Goal: Information Seeking & Learning: Learn about a topic

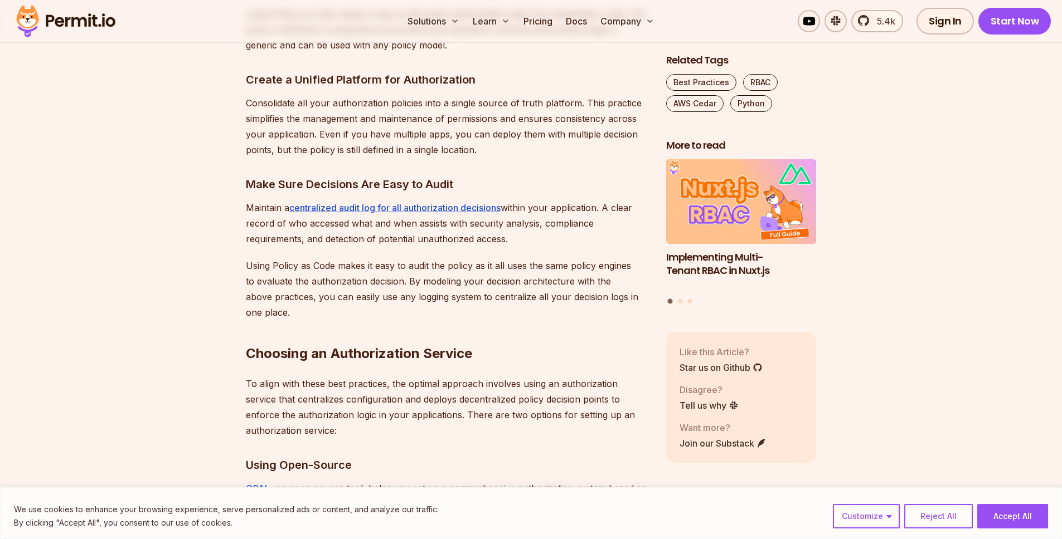
drag, startPoint x: 311, startPoint y: 274, endPoint x: 363, endPoint y: 272, distance: 51.3
drag, startPoint x: 402, startPoint y: 263, endPoint x: 459, endPoint y: 272, distance: 58.2
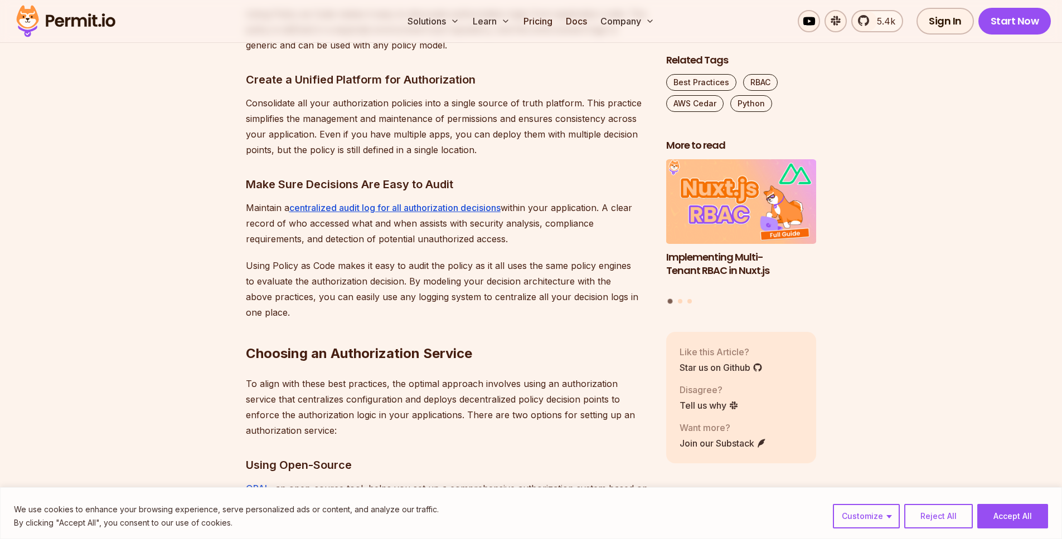
drag, startPoint x: 392, startPoint y: 275, endPoint x: 425, endPoint y: 292, distance: 36.9
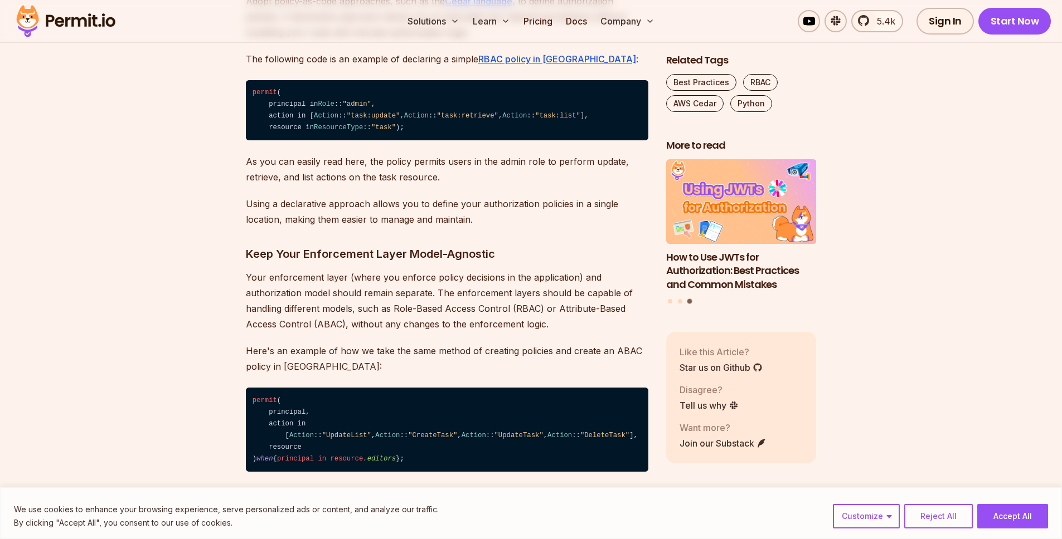
scroll to position [2370, 0]
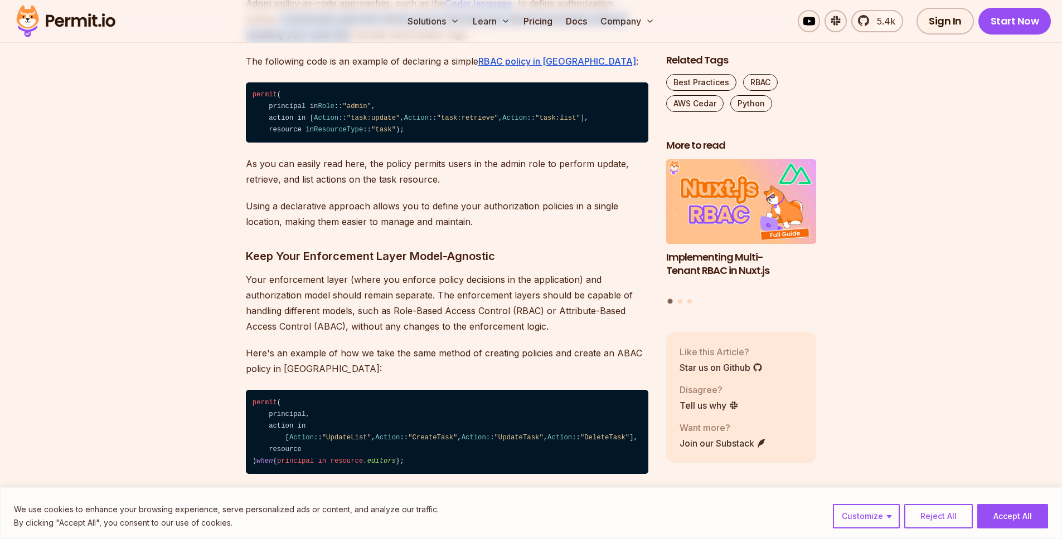
drag, startPoint x: 321, startPoint y: 211, endPoint x: 347, endPoint y: 214, distance: 26.4
click at [347, 42] on p "Adopt policy-as-code approaches, such as the Cedar language , to define authori…" at bounding box center [447, 19] width 402 height 47
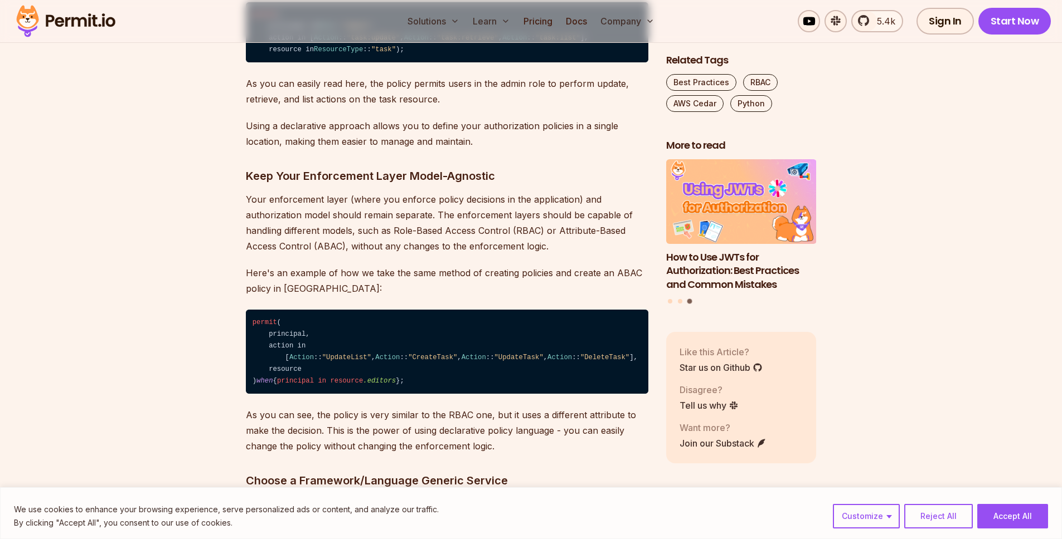
scroll to position [2573, 0]
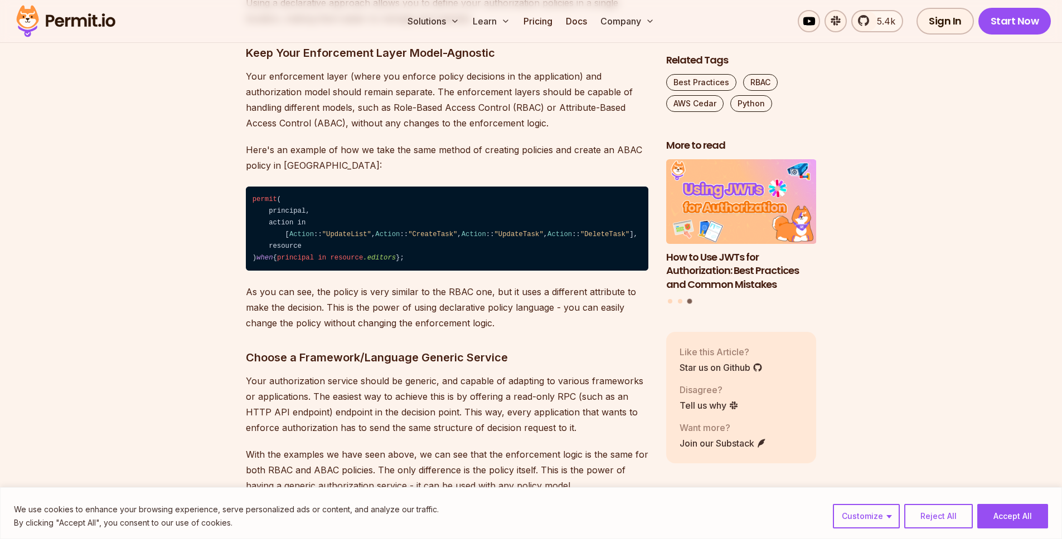
drag, startPoint x: 322, startPoint y: 213, endPoint x: 418, endPoint y: 220, distance: 97.2
drag, startPoint x: 480, startPoint y: 223, endPoint x: 229, endPoint y: 211, distance: 251.6
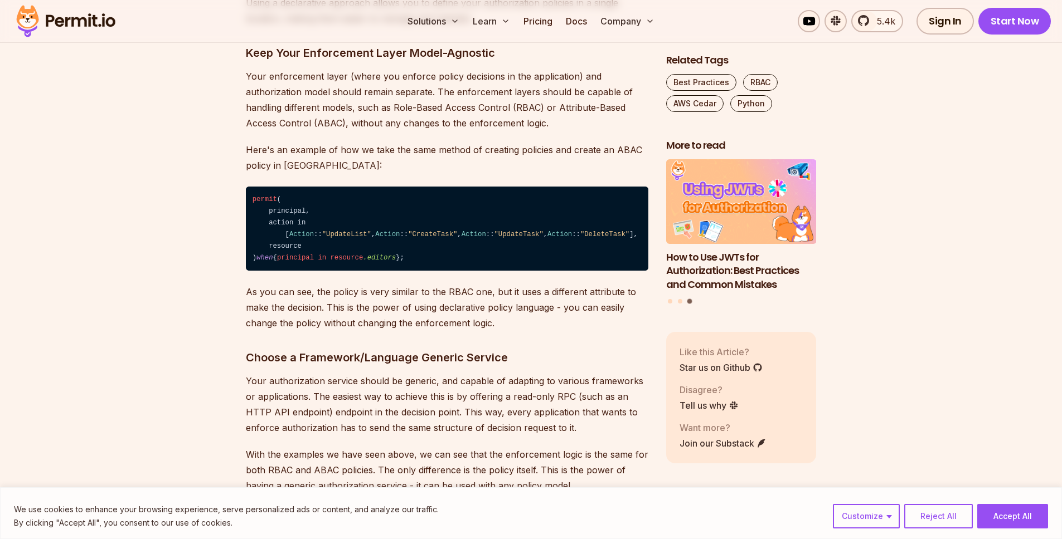
drag, startPoint x: 235, startPoint y: 216, endPoint x: 439, endPoint y: 234, distance: 204.7
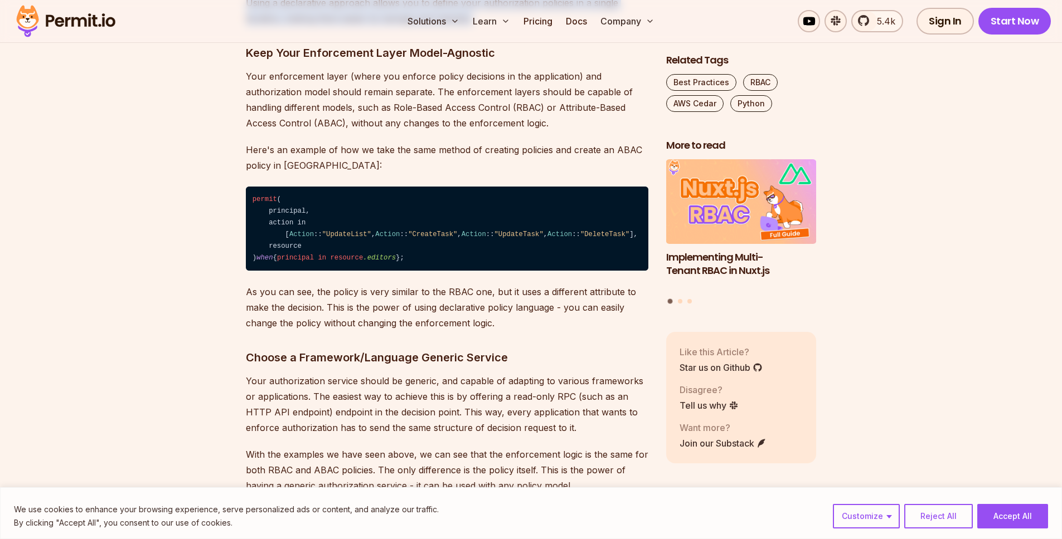
drag, startPoint x: 245, startPoint y: 249, endPoint x: 530, endPoint y: 269, distance: 286.0
click at [530, 26] on p "Using a declarative approach allows you to define your authorization policies i…" at bounding box center [447, 10] width 402 height 31
drag, startPoint x: 530, startPoint y: 269, endPoint x: 309, endPoint y: 255, distance: 221.7
click at [309, 26] on p "Using a declarative approach allows you to define your authorization policies i…" at bounding box center [447, 10] width 402 height 31
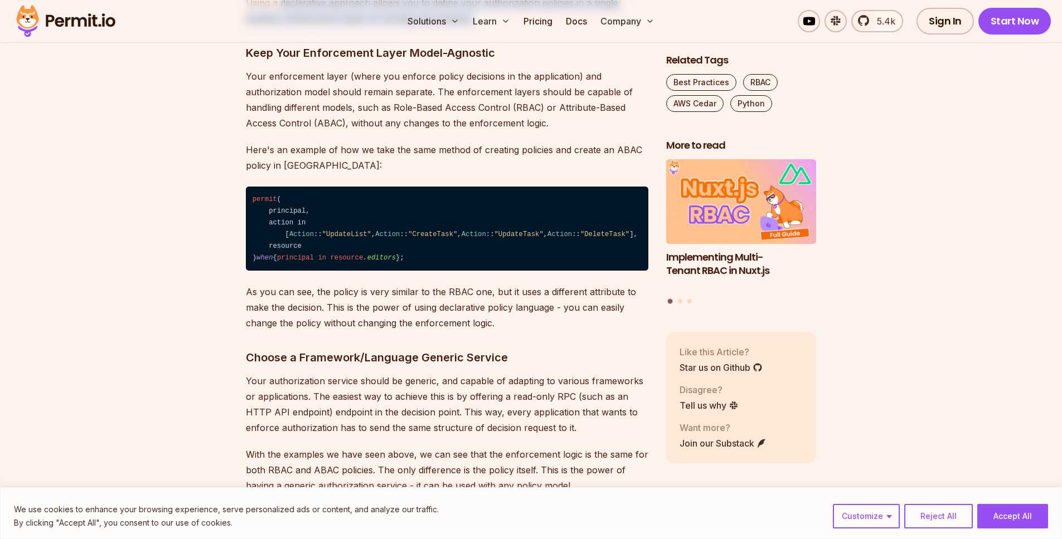
click at [309, 26] on p "Using a declarative approach allows you to define your authorization policies i…" at bounding box center [447, 10] width 402 height 31
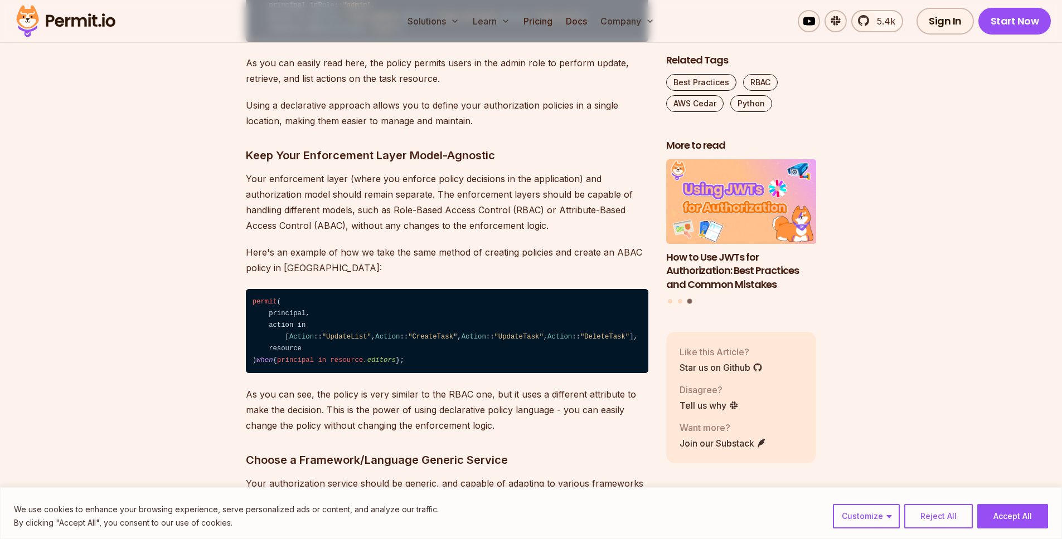
scroll to position [2469, 0]
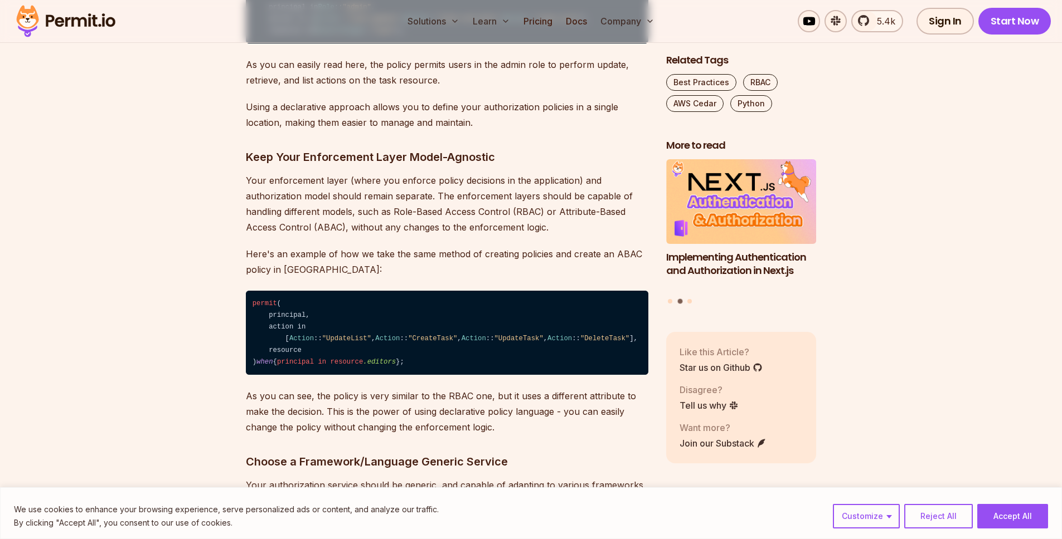
click at [160, 133] on section "Table of Contents Introduction Authorization plays a vital role in building sec…" at bounding box center [531, 89] width 1062 height 3855
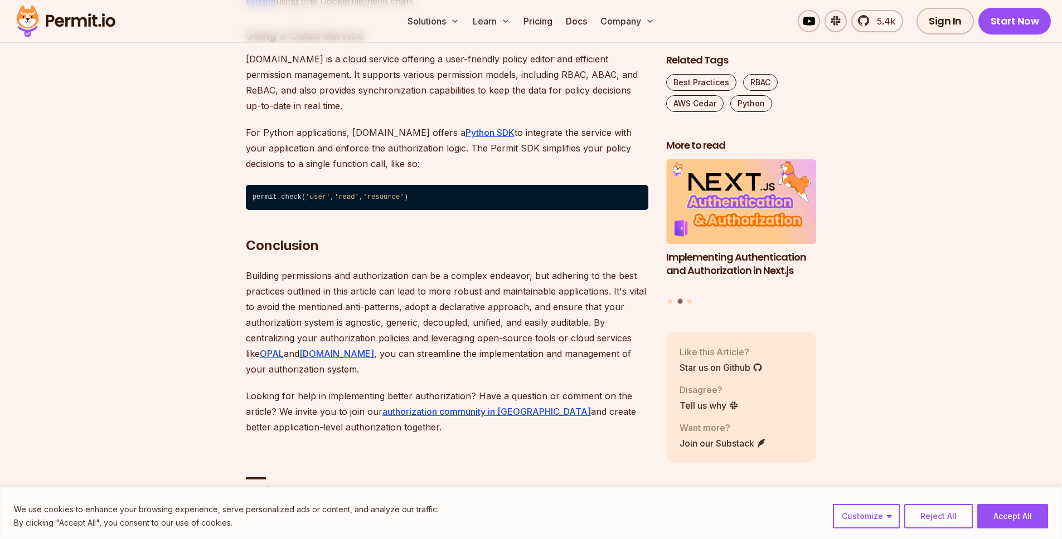
scroll to position [3819, 0]
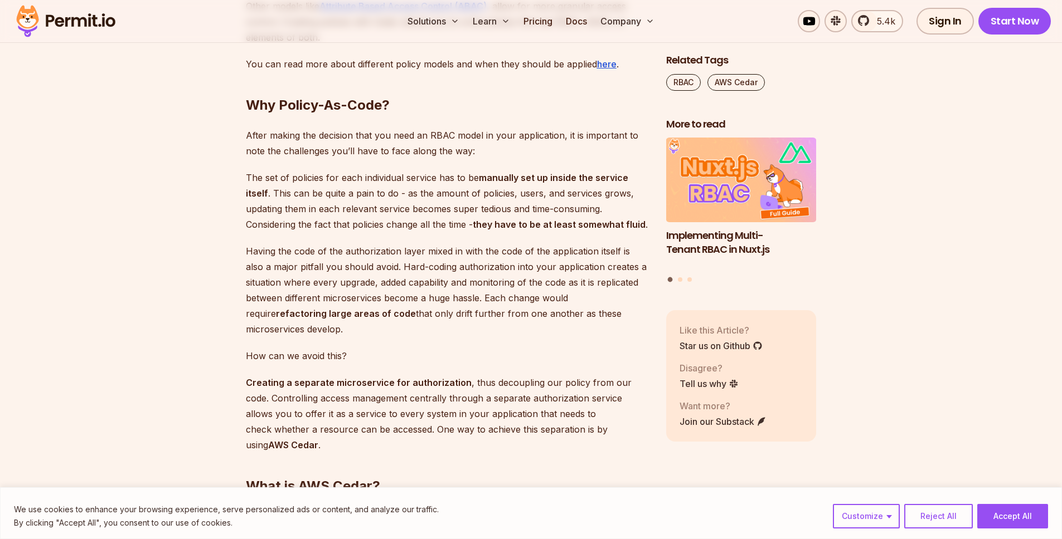
scroll to position [766, 0]
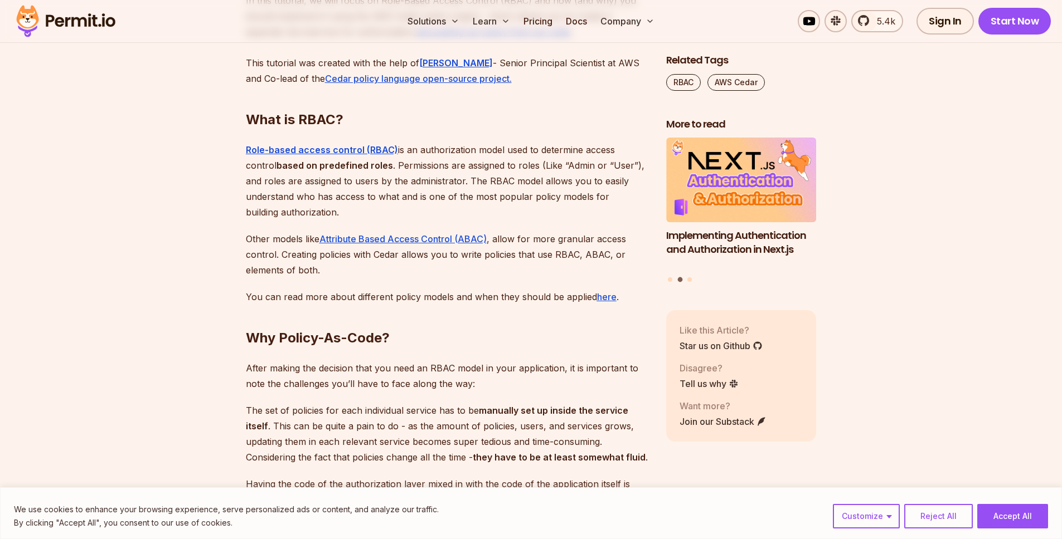
drag, startPoint x: 285, startPoint y: 179, endPoint x: 356, endPoint y: 212, distance: 77.8
click at [356, 212] on p "Role-based access control (RBAC) is an authorization model used to determine ac…" at bounding box center [447, 181] width 402 height 78
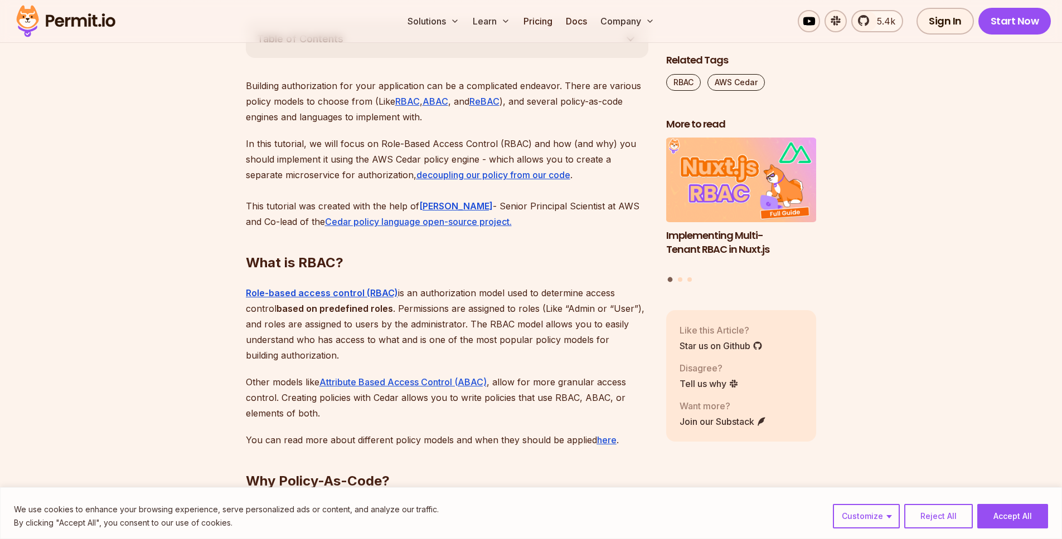
scroll to position [724, 0]
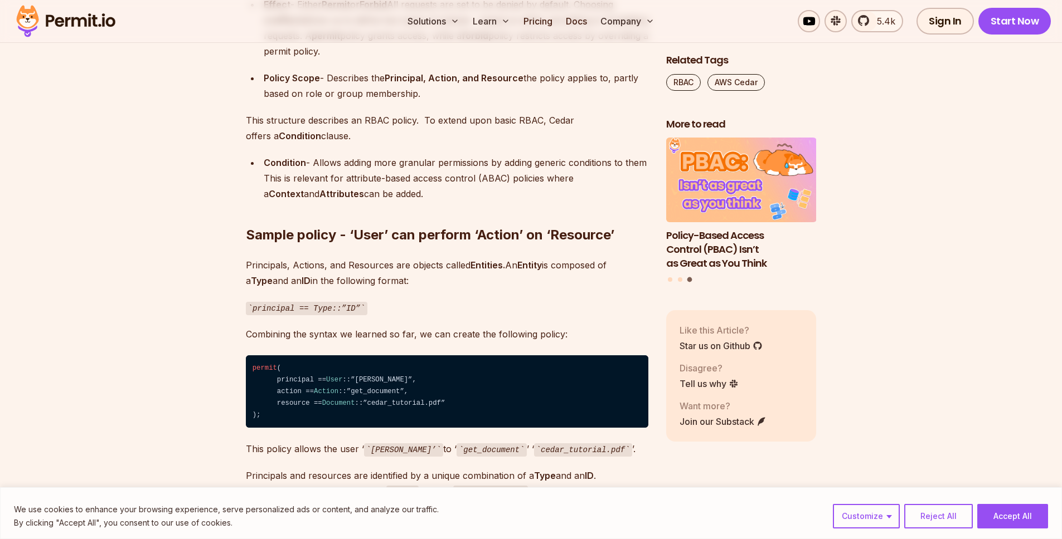
scroll to position [2029, 0]
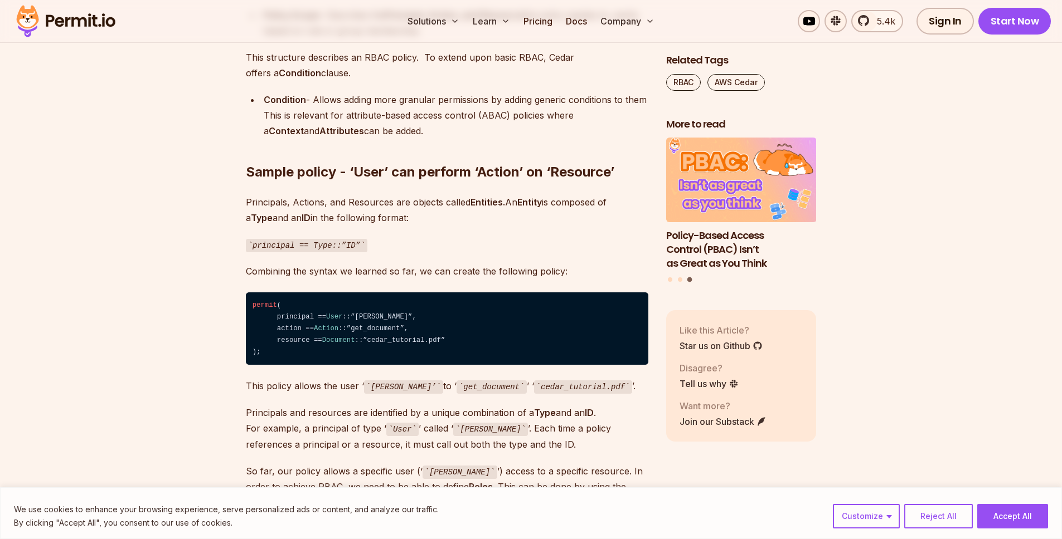
drag, startPoint x: 254, startPoint y: 196, endPoint x: 418, endPoint y: 203, distance: 164.5
click at [418, 203] on p "Principals, Actions, and Resources are objects called Entities. An Entity is co…" at bounding box center [447, 209] width 402 height 31
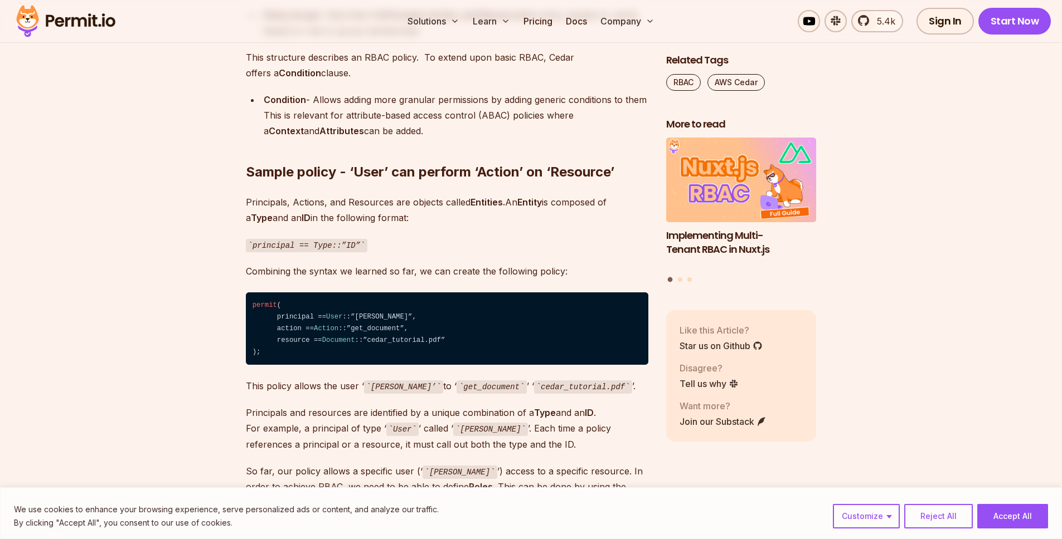
click at [418, 203] on p "Principals, Actions, and Resources are objects called Entities. An Entity is co…" at bounding box center [447, 209] width 402 height 31
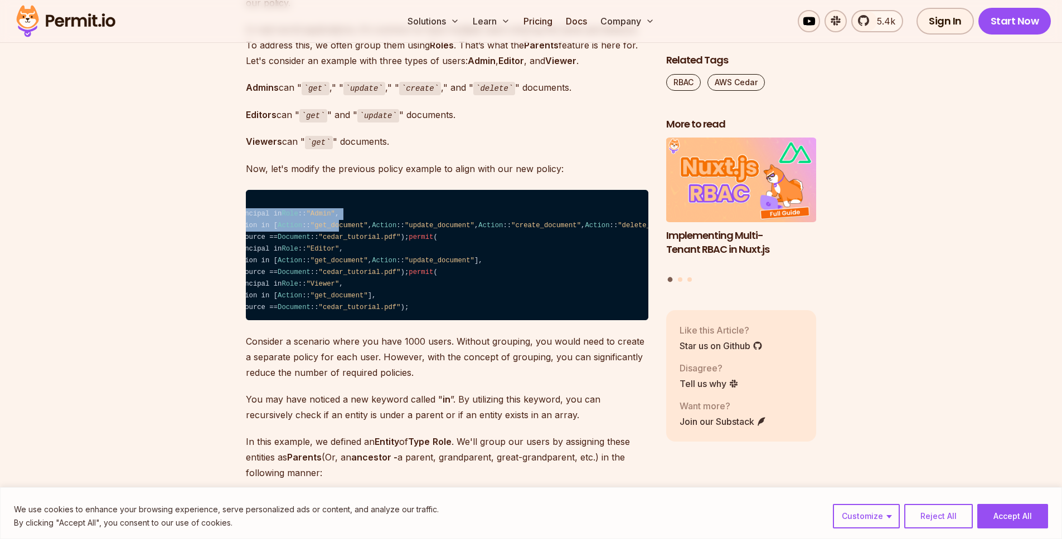
scroll to position [0, 0]
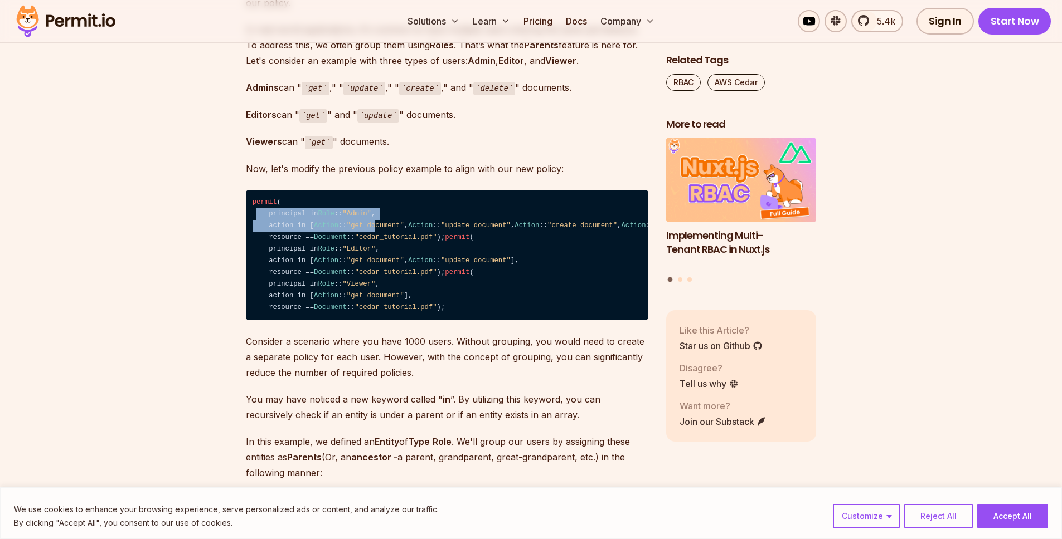
drag, startPoint x: 376, startPoint y: 205, endPoint x: 250, endPoint y: 197, distance: 126.2
click at [250, 197] on code "permit ( principal in Role :: "Admin" , action in [ Action :: "get_document" , …" at bounding box center [447, 255] width 402 height 131
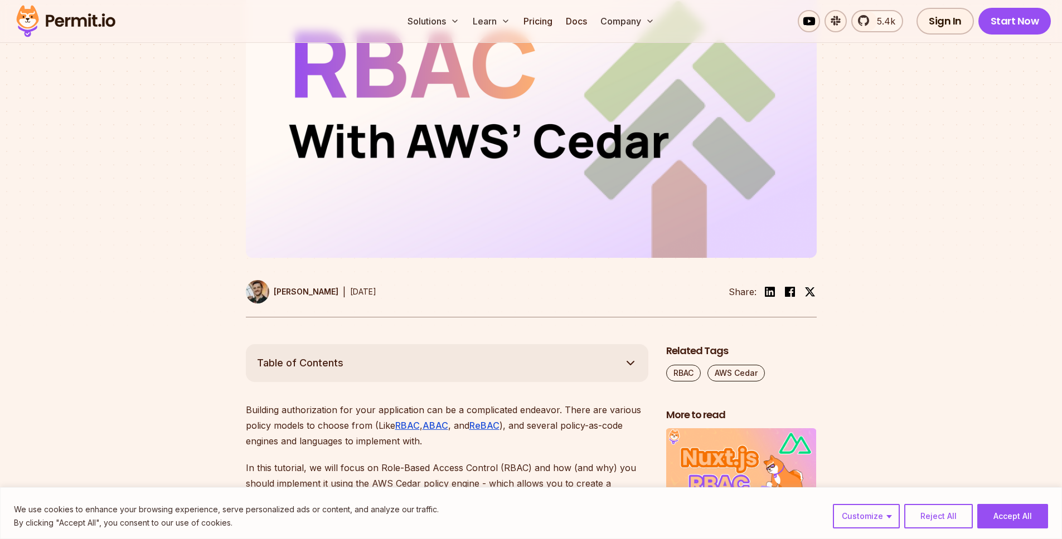
scroll to position [525, 0]
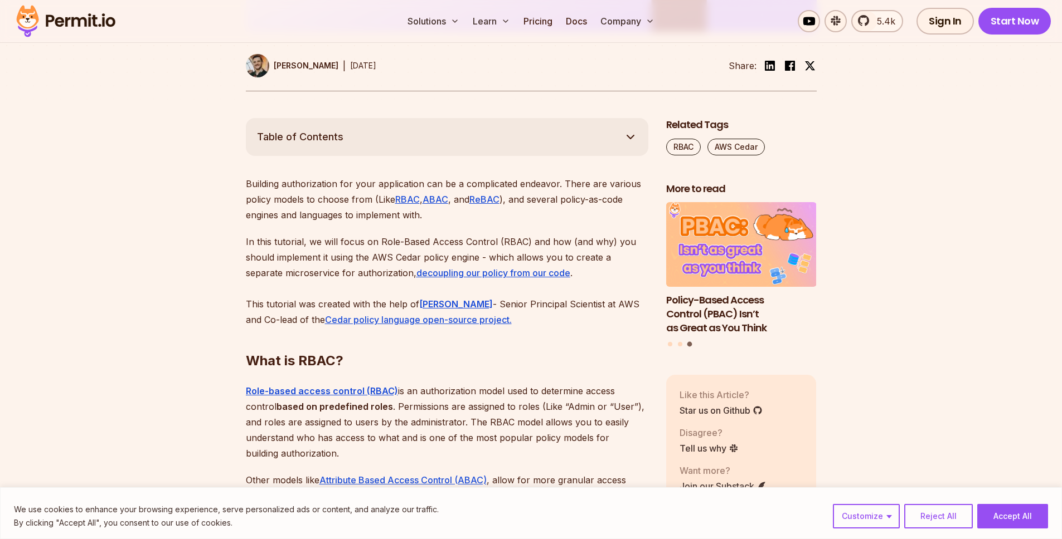
click at [434, 203] on link "ABAC" at bounding box center [435, 199] width 26 height 11
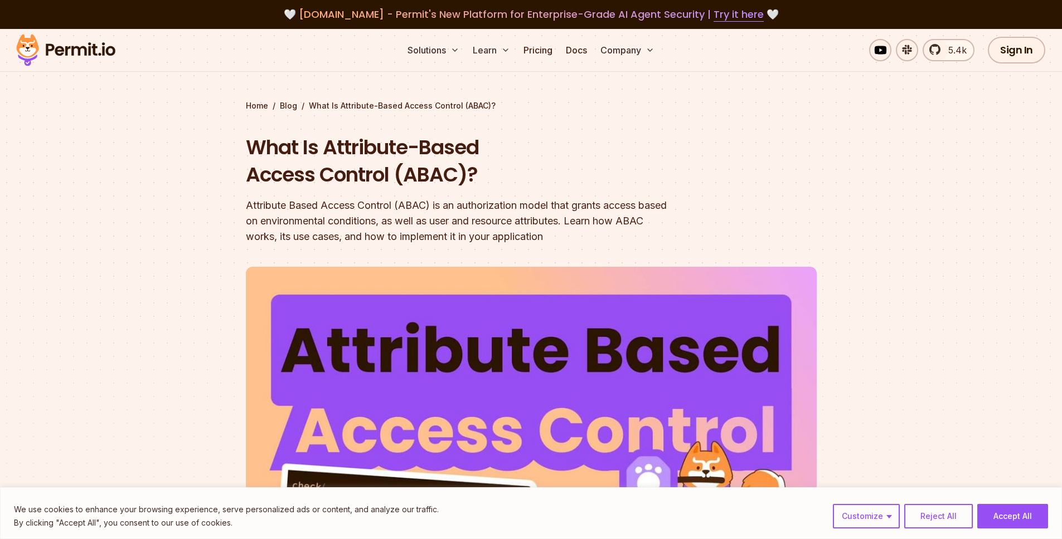
click at [171, 192] on section "Home / Blog / What Is Attribute-Based Access Control (ABAC)? What Is Attribute-…" at bounding box center [531, 351] width 1062 height 645
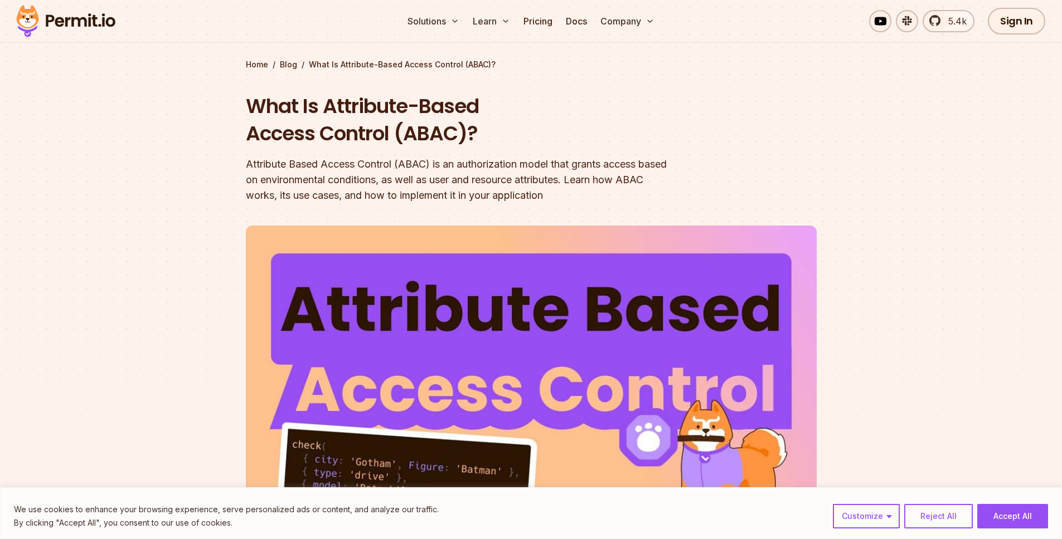
scroll to position [92, 0]
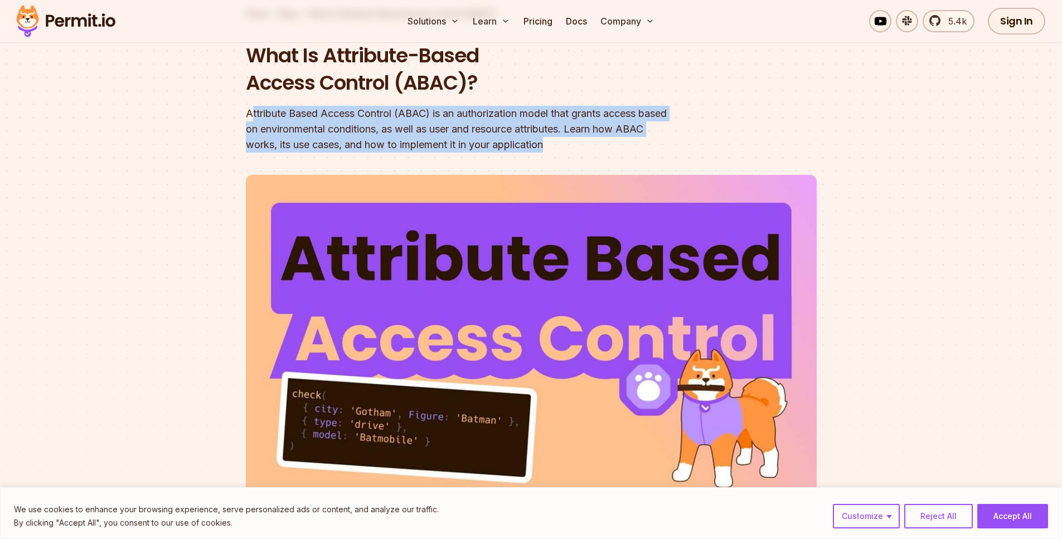
drag, startPoint x: 254, startPoint y: 116, endPoint x: 598, endPoint y: 144, distance: 345.5
click at [598, 144] on div "Attribute Based Access Control (ABAC) is an authorization model that grants acc…" at bounding box center [460, 129] width 428 height 47
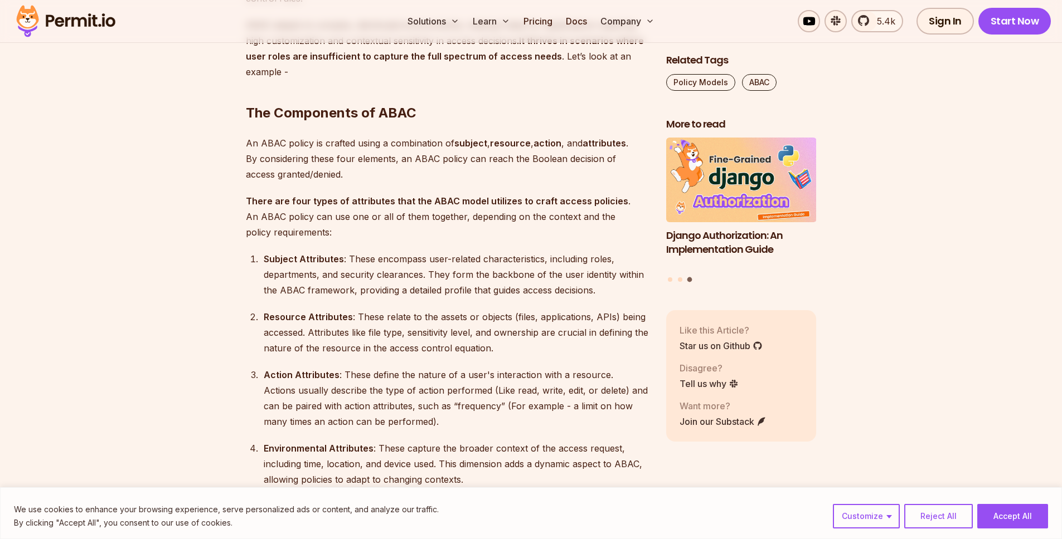
scroll to position [1403, 0]
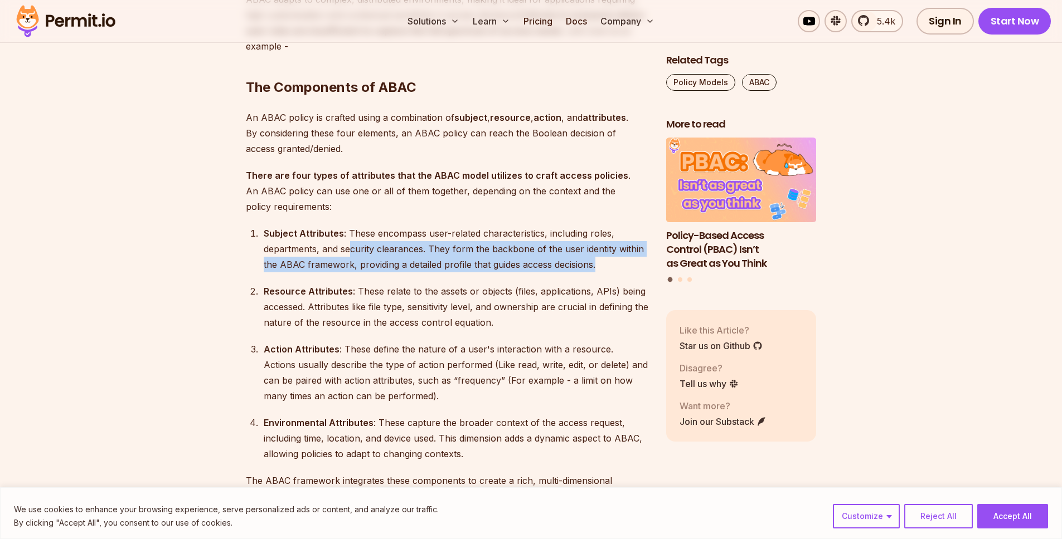
drag, startPoint x: 350, startPoint y: 253, endPoint x: 597, endPoint y: 261, distance: 247.0
click at [597, 261] on div "Subject Attributes : These encompass user-related characteristics, including ro…" at bounding box center [456, 249] width 384 height 47
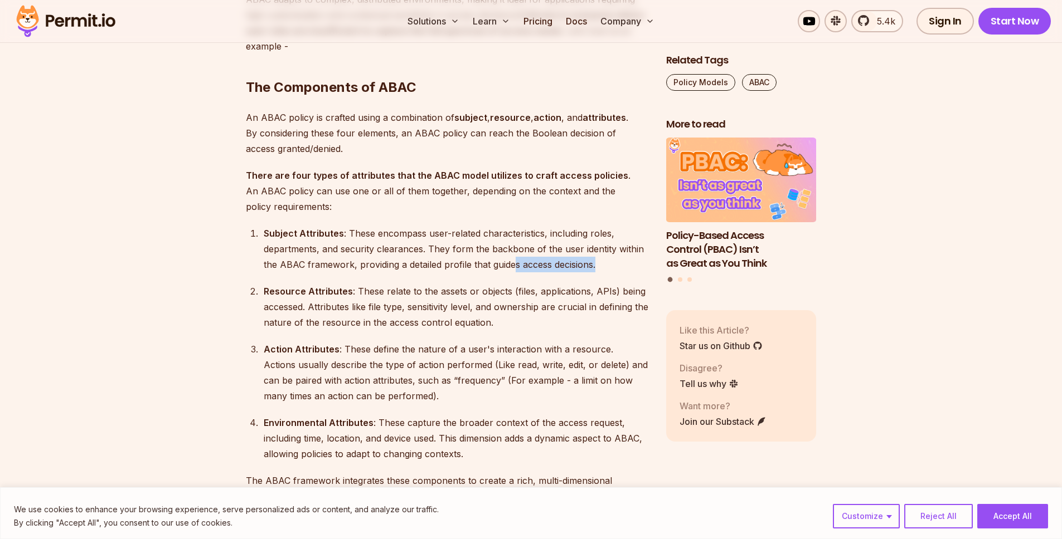
drag, startPoint x: 605, startPoint y: 267, endPoint x: 512, endPoint y: 259, distance: 93.4
click at [512, 259] on div "Subject Attributes : These encompass user-related characteristics, including ro…" at bounding box center [456, 249] width 384 height 47
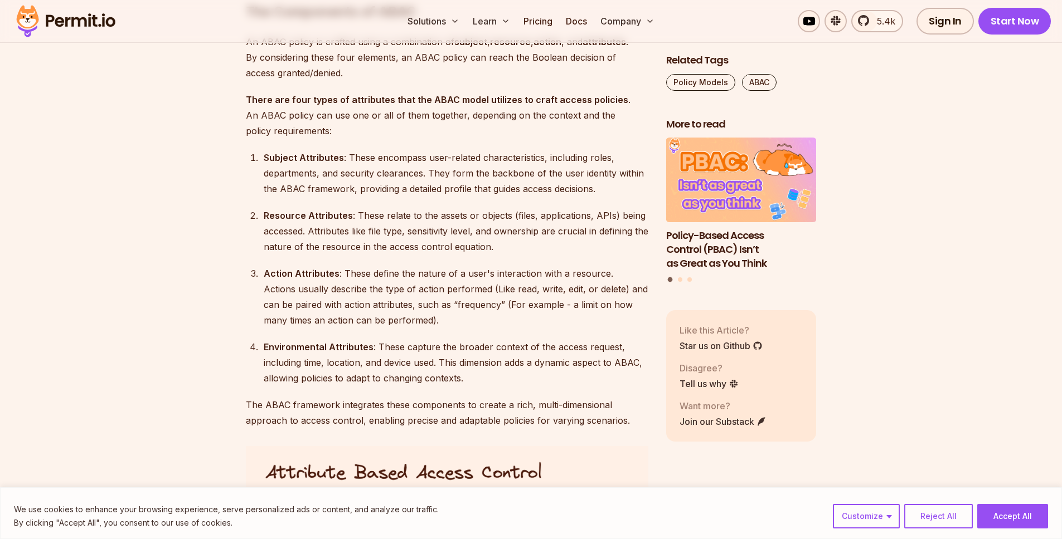
scroll to position [1479, 0]
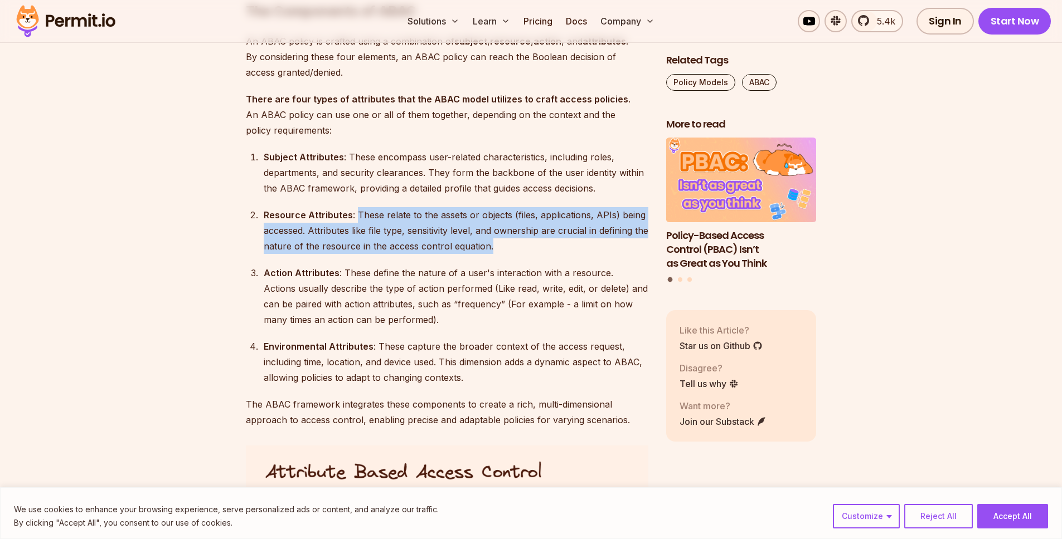
drag, startPoint x: 356, startPoint y: 213, endPoint x: 543, endPoint y: 251, distance: 190.5
click at [543, 251] on div "Resource Attributes : These relate to the assets or objects (files, application…" at bounding box center [456, 230] width 384 height 47
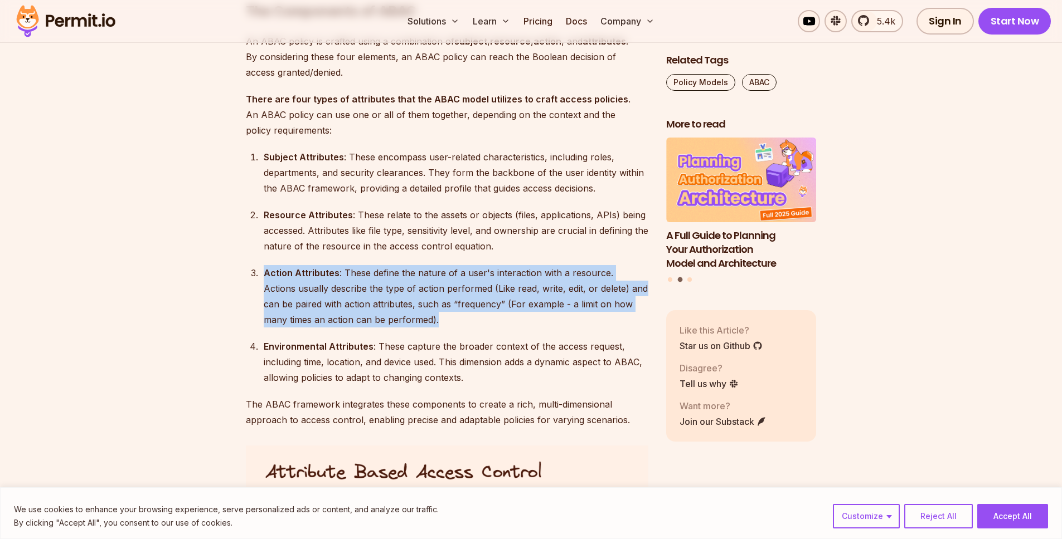
drag, startPoint x: 356, startPoint y: 261, endPoint x: 445, endPoint y: 317, distance: 105.4
click at [445, 317] on ol "Subject Attributes : These encompass user-related characteristics, including ro…" at bounding box center [447, 267] width 402 height 236
click at [445, 317] on div "Action Attributes : These define the nature of a user's interaction with a reso…" at bounding box center [456, 296] width 384 height 62
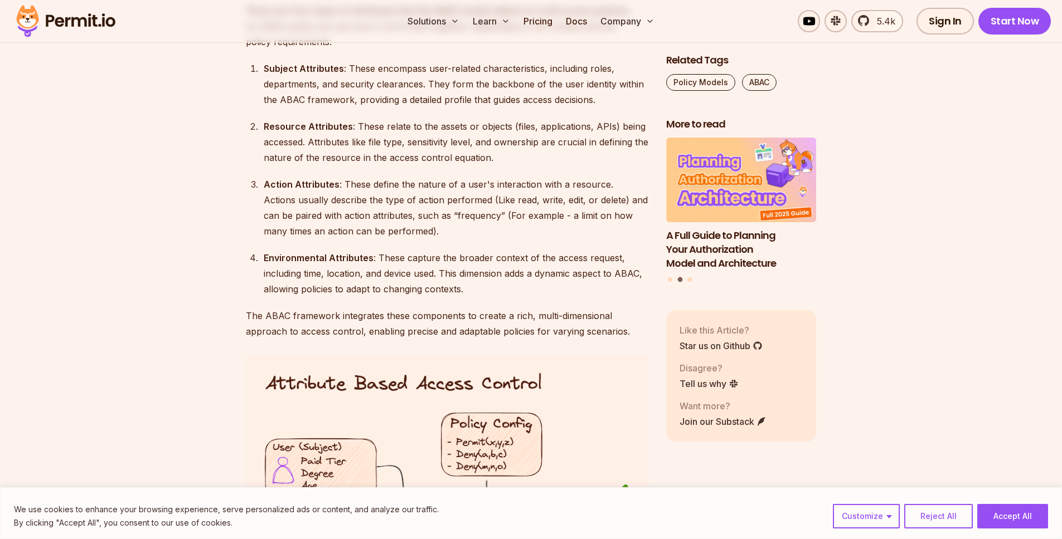
scroll to position [1569, 0]
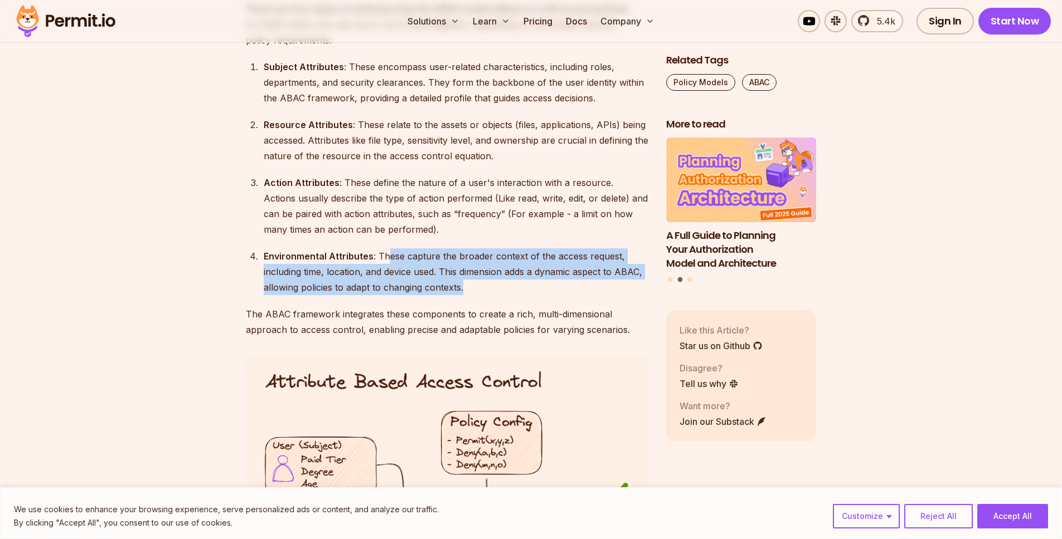
drag, startPoint x: 398, startPoint y: 261, endPoint x: 482, endPoint y: 287, distance: 87.4
click at [482, 287] on div "Environmental Attributes : These capture the broader context of the access requ…" at bounding box center [456, 272] width 384 height 47
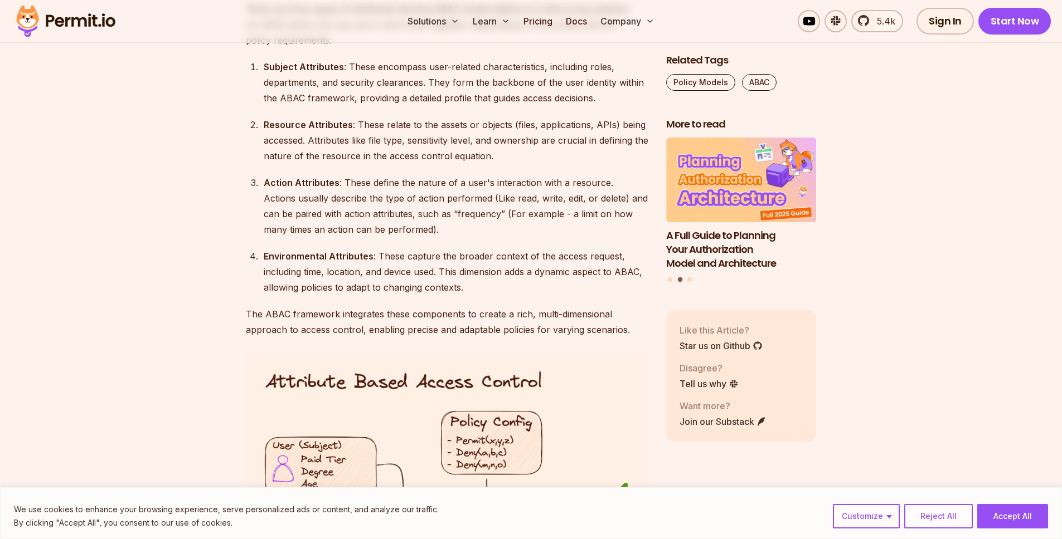
click at [481, 287] on div "Environmental Attributes : These capture the broader context of the access requ…" at bounding box center [456, 272] width 384 height 47
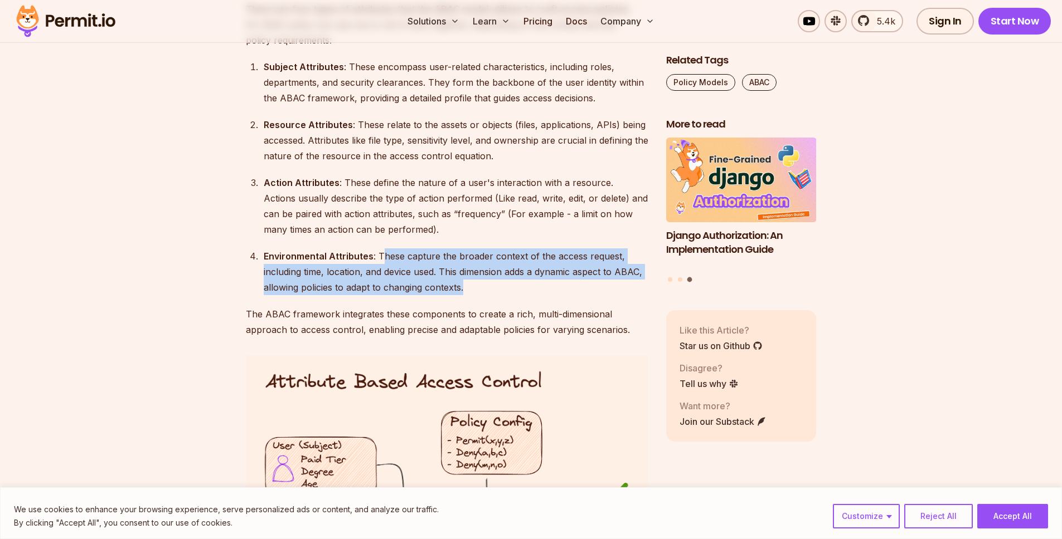
drag, startPoint x: 478, startPoint y: 287, endPoint x: 378, endPoint y: 261, distance: 103.0
click at [378, 261] on div "Environmental Attributes : These capture the broader context of the access requ…" at bounding box center [456, 272] width 384 height 47
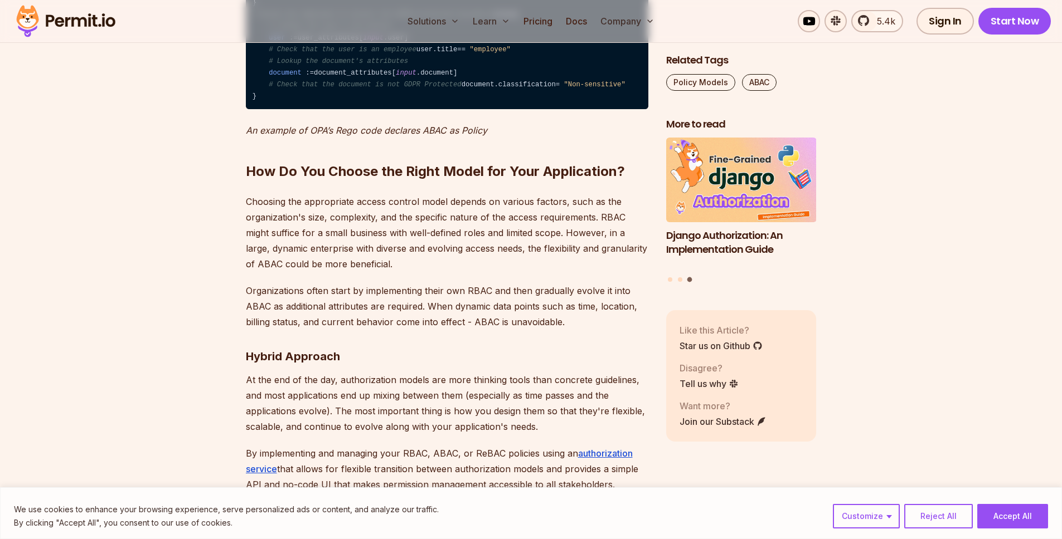
scroll to position [3959, 0]
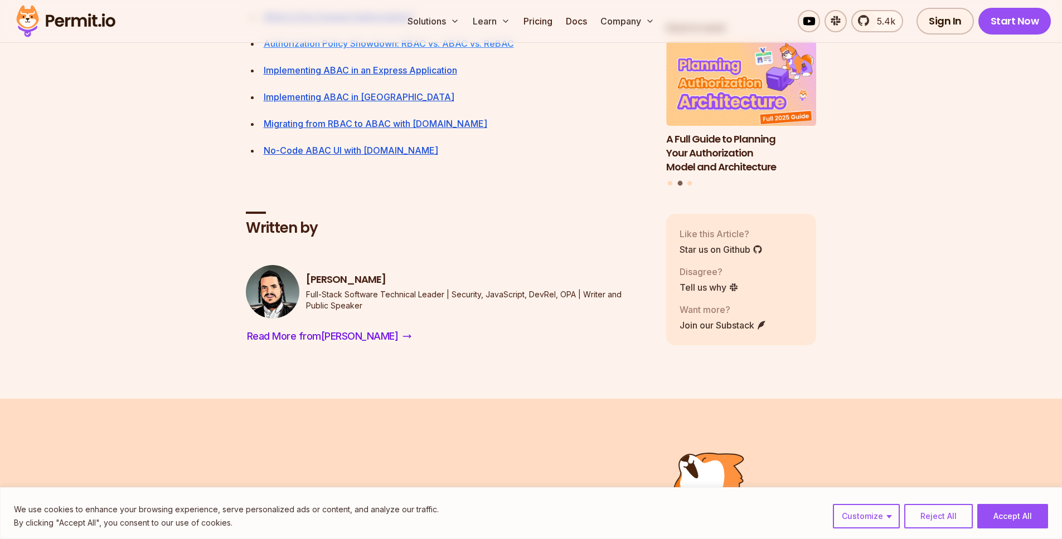
scroll to position [5189, 0]
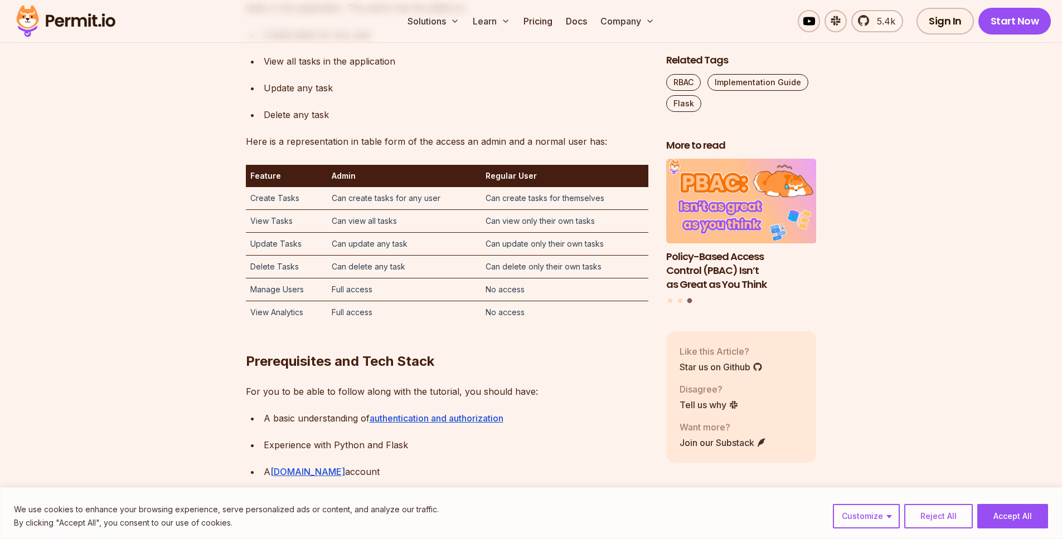
scroll to position [1617, 0]
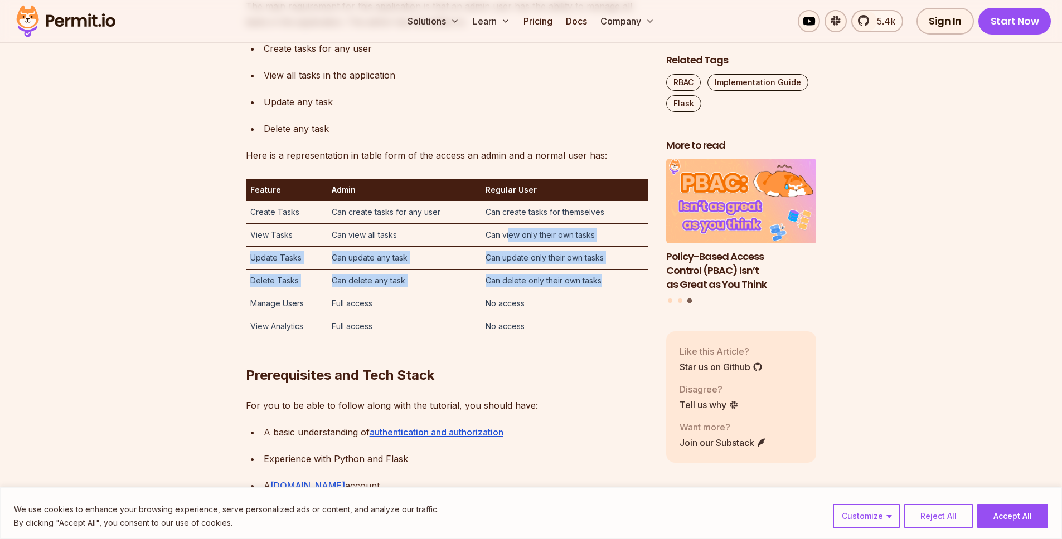
drag, startPoint x: 512, startPoint y: 218, endPoint x: 605, endPoint y: 261, distance: 101.7
click at [605, 261] on tbody "Create Tasks Can create tasks for any user Can create tasks for themselves View…" at bounding box center [447, 269] width 402 height 137
click at [605, 269] on td "Can delete only their own tasks" at bounding box center [564, 280] width 167 height 23
drag, startPoint x: 605, startPoint y: 261, endPoint x: 489, endPoint y: 193, distance: 134.4
click at [489, 201] on tbody "Create Tasks Can create tasks for any user Can create tasks for themselves View…" at bounding box center [447, 269] width 402 height 137
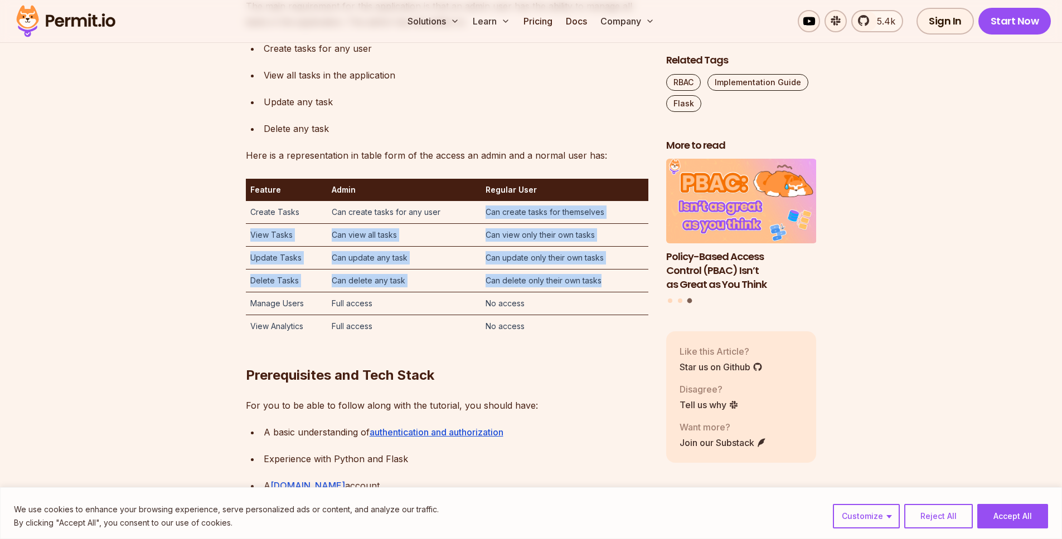
click at [486, 201] on td "Can create tasks for themselves" at bounding box center [564, 212] width 167 height 23
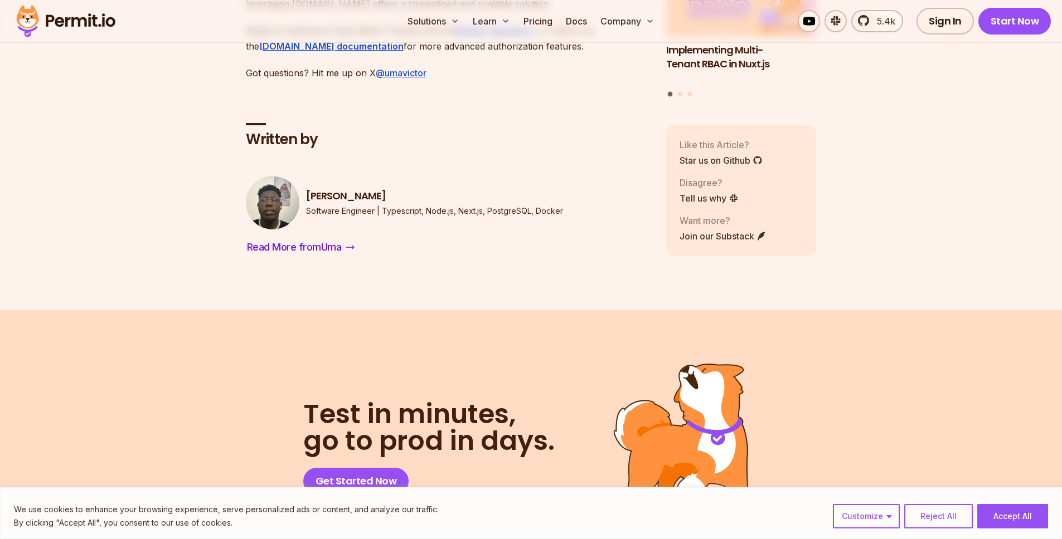
scroll to position [8886, 0]
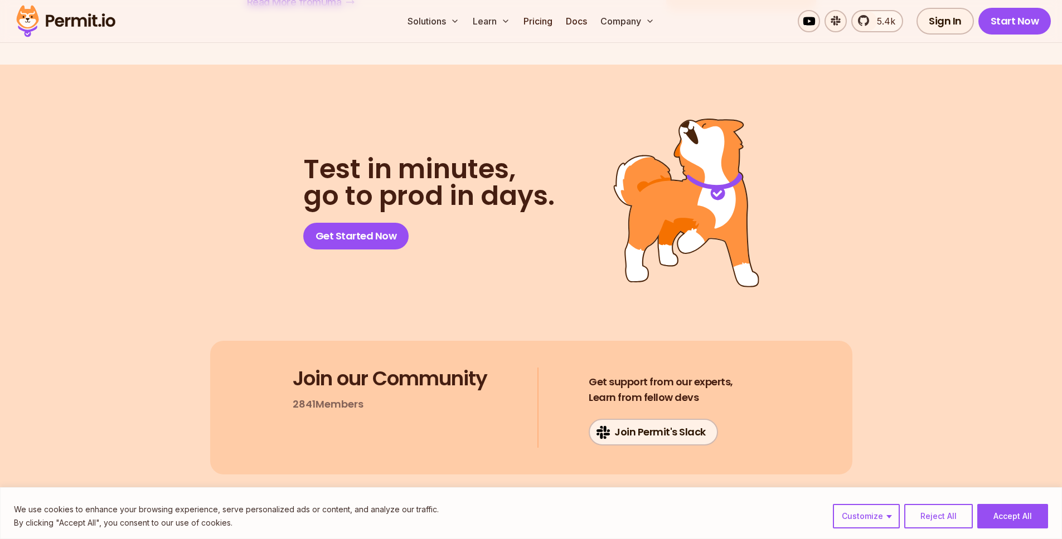
drag, startPoint x: 411, startPoint y: 199, endPoint x: 547, endPoint y: 204, distance: 136.1
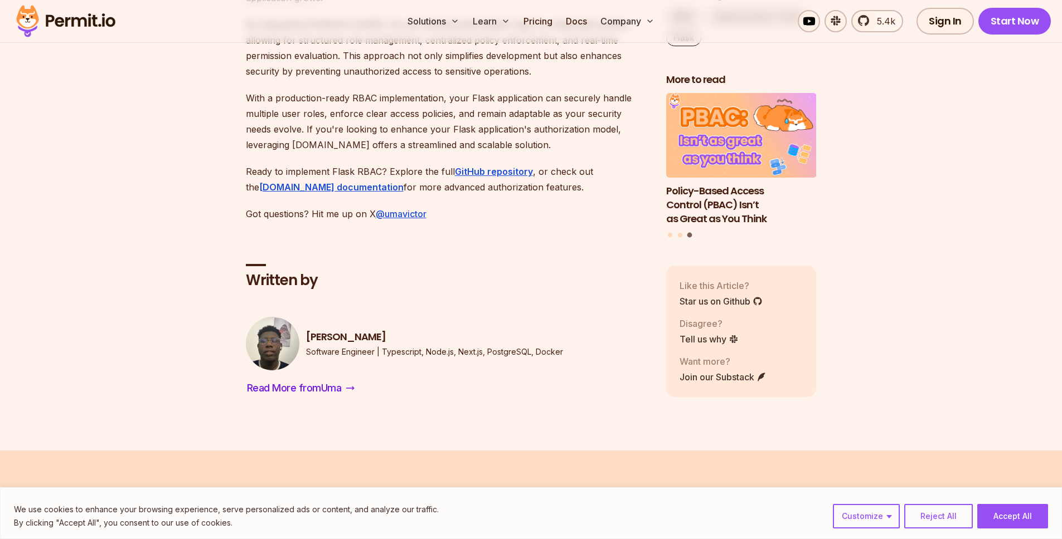
scroll to position [8368, 0]
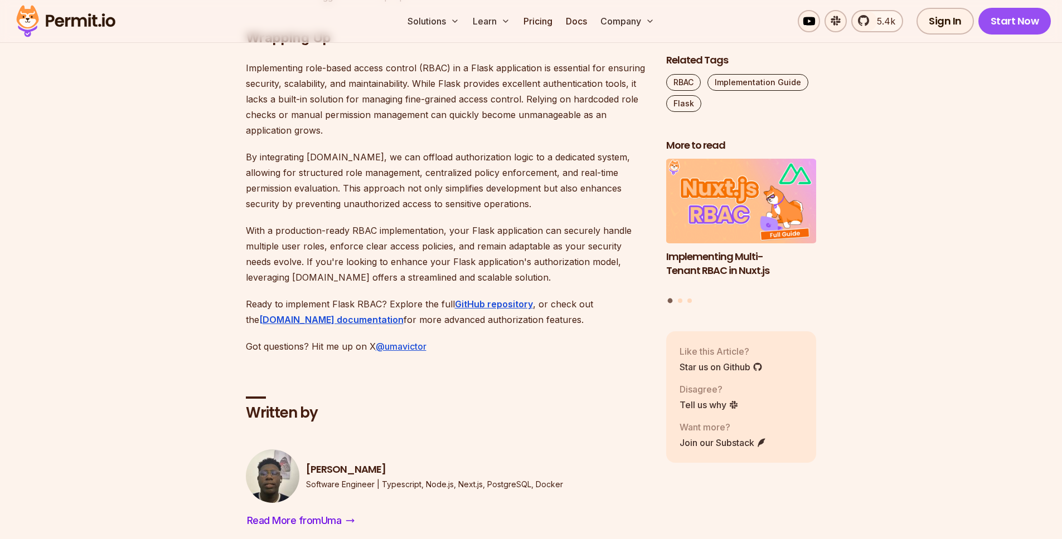
scroll to position [8368, 0]
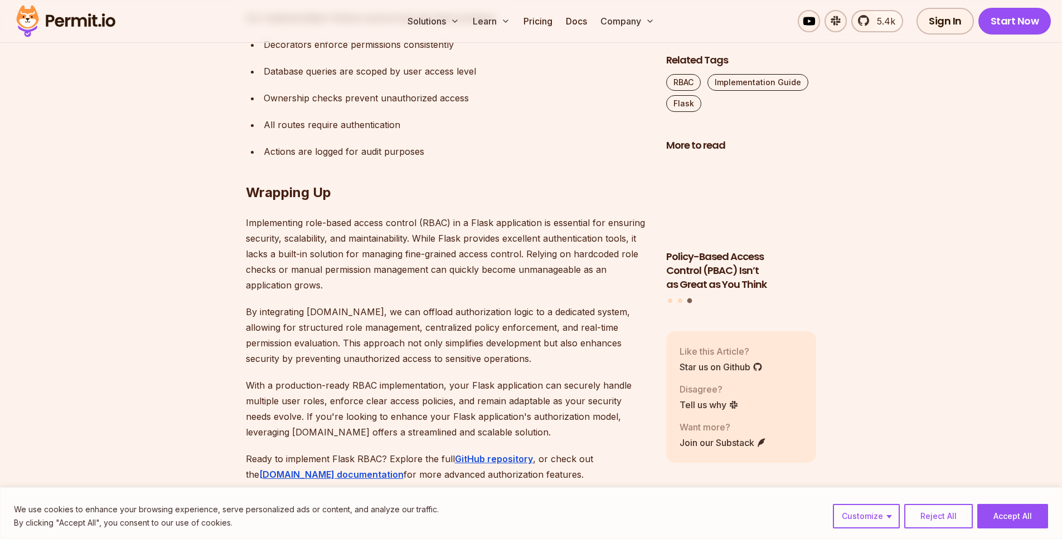
scroll to position [8443, 0]
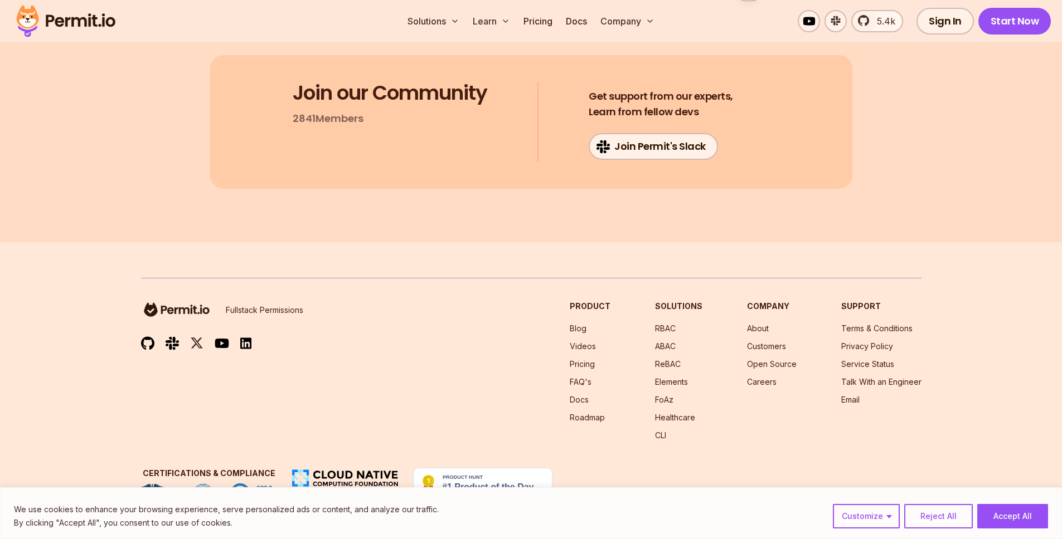
scroll to position [9697, 0]
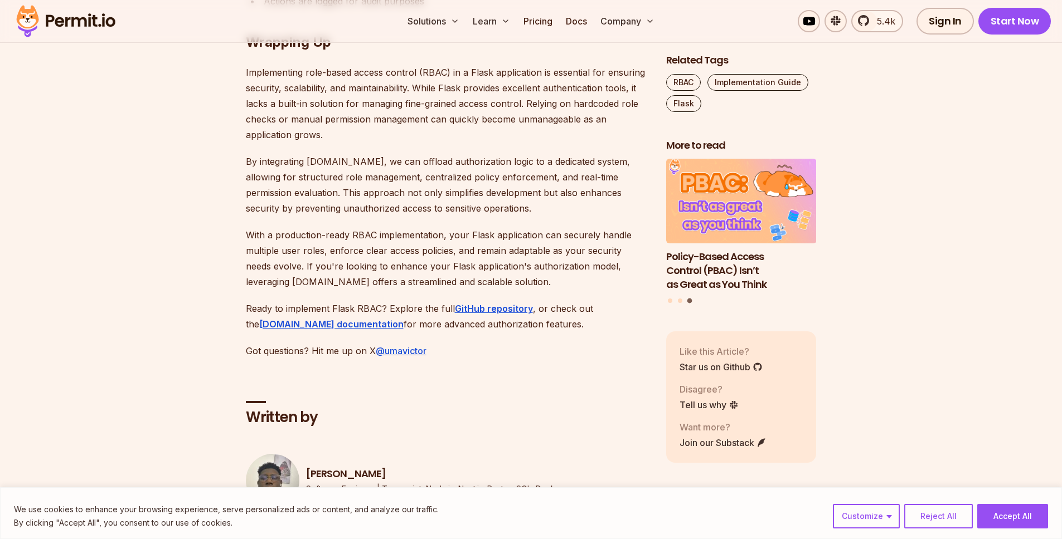
scroll to position [8445, 0]
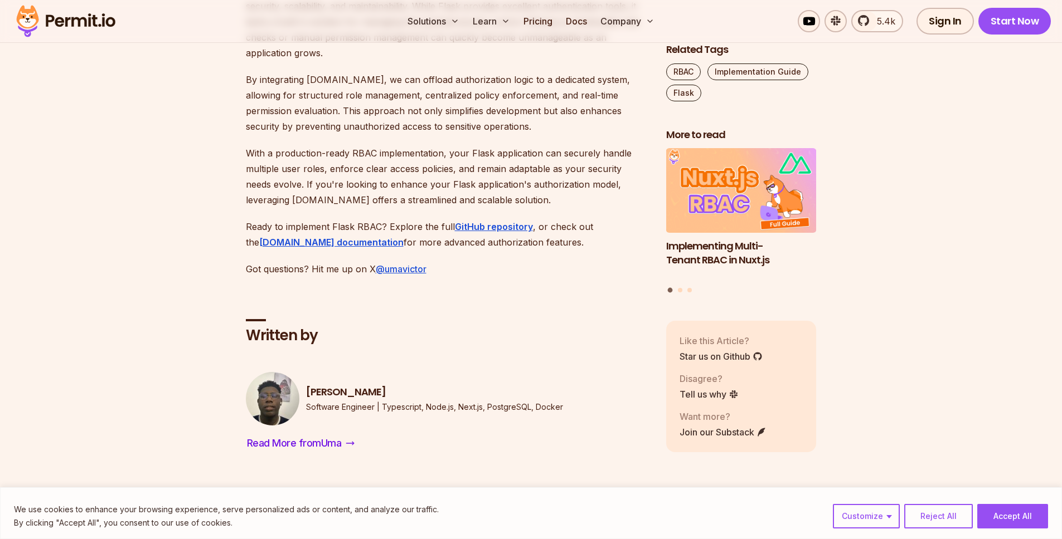
drag, startPoint x: 325, startPoint y: 315, endPoint x: 269, endPoint y: 297, distance: 59.2
drag, startPoint x: 266, startPoint y: 295, endPoint x: 352, endPoint y: 305, distance: 86.5
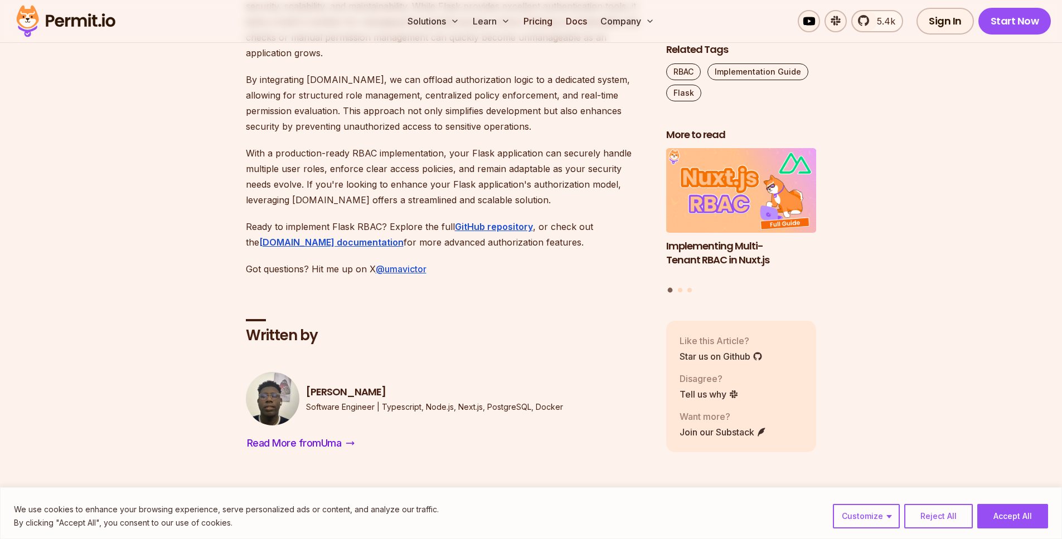
drag, startPoint x: 356, startPoint y: 305, endPoint x: 270, endPoint y: 297, distance: 86.2
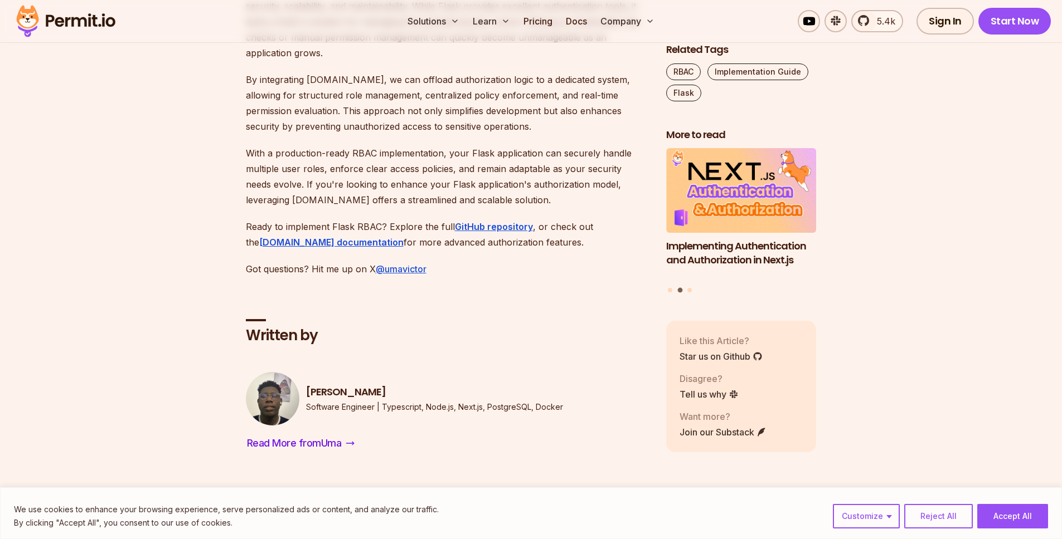
drag, startPoint x: 269, startPoint y: 296, endPoint x: 373, endPoint y: 304, distance: 104.5
drag, startPoint x: 153, startPoint y: 198, endPoint x: 159, endPoint y: 195, distance: 7.5
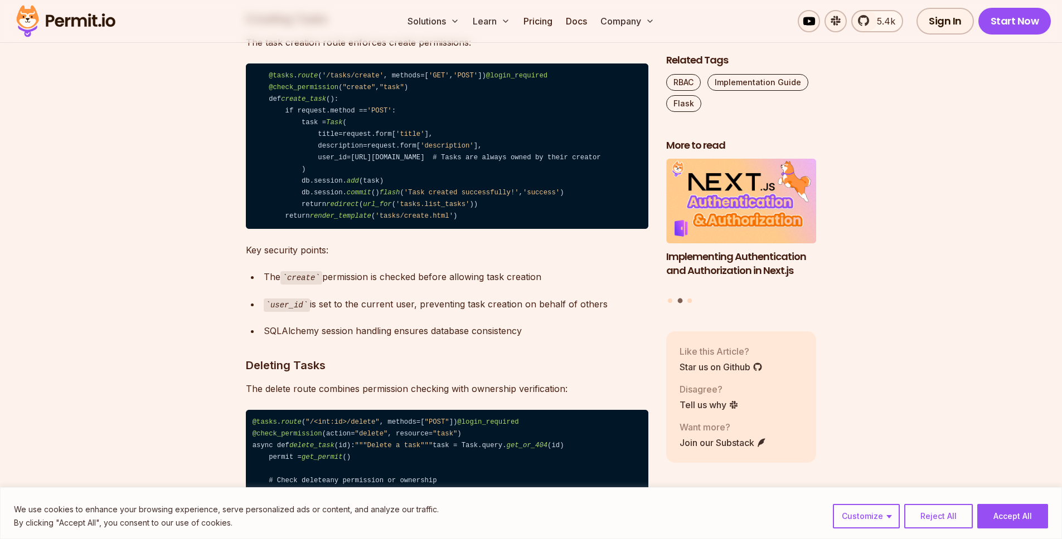
scroll to position [7170, 0]
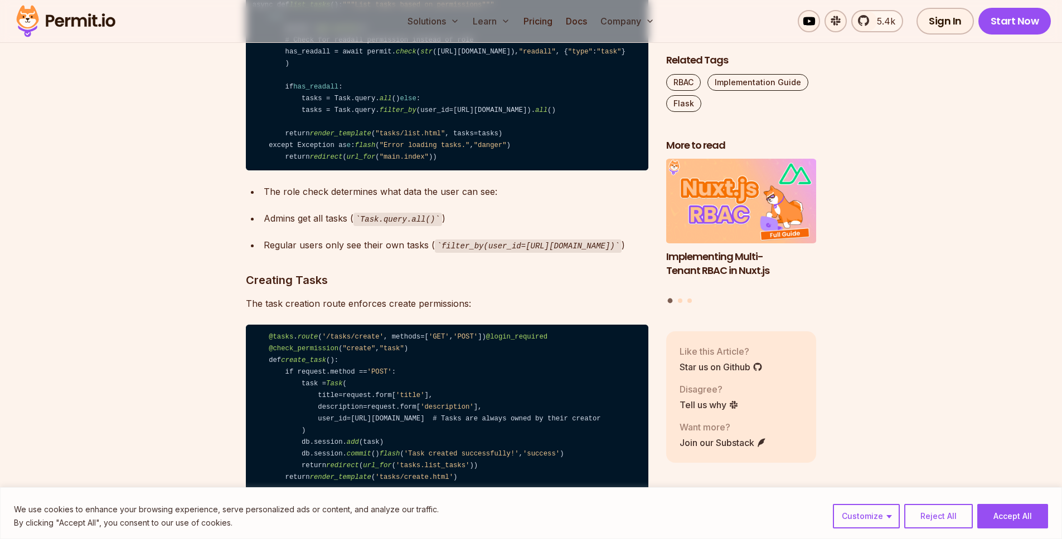
drag, startPoint x: 303, startPoint y: 233, endPoint x: 371, endPoint y: 294, distance: 91.5
drag, startPoint x: 373, startPoint y: 287, endPoint x: 372, endPoint y: 293, distance: 5.7
drag, startPoint x: 512, startPoint y: 281, endPoint x: 385, endPoint y: 280, distance: 126.5
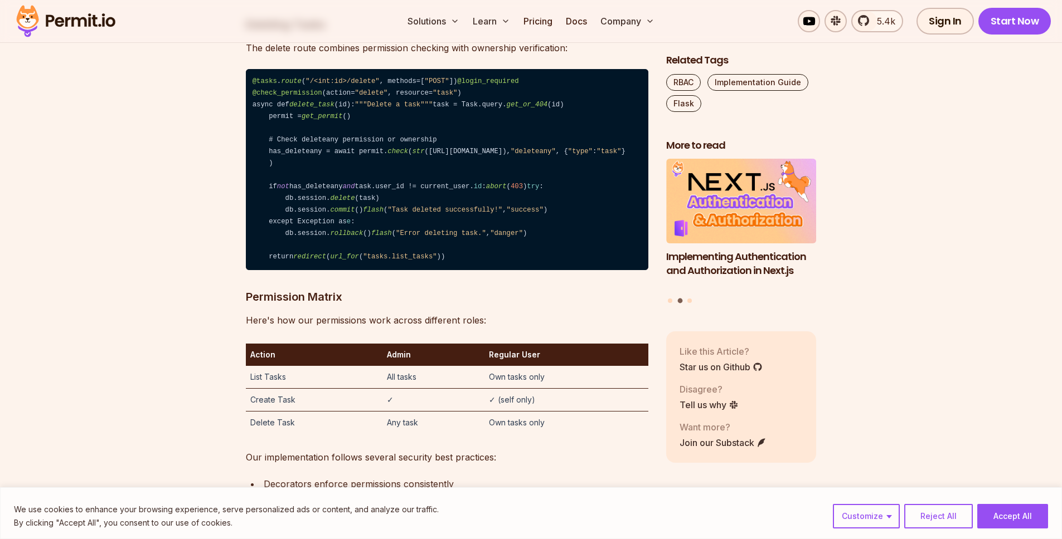
scroll to position [8489, 0]
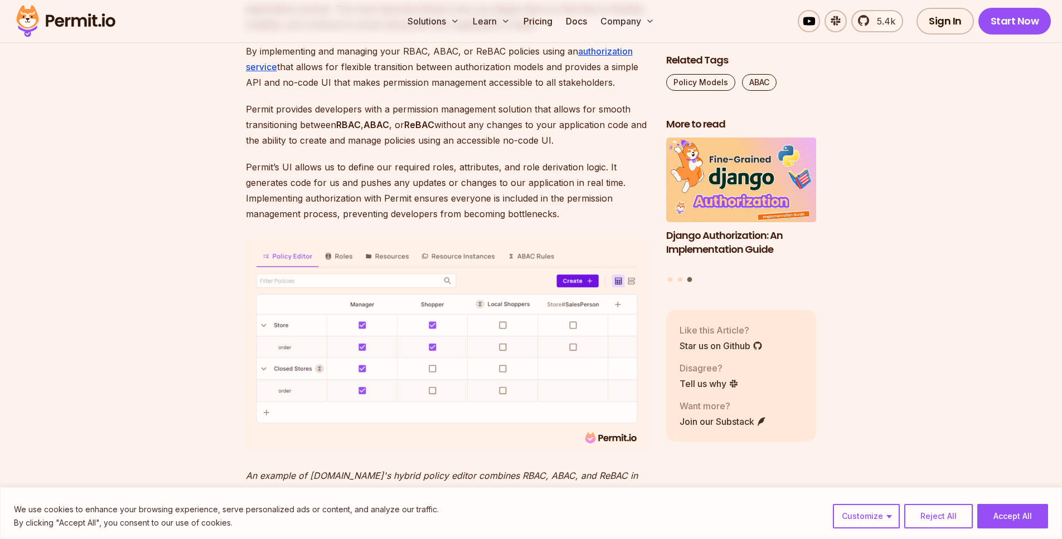
scroll to position [4467, 0]
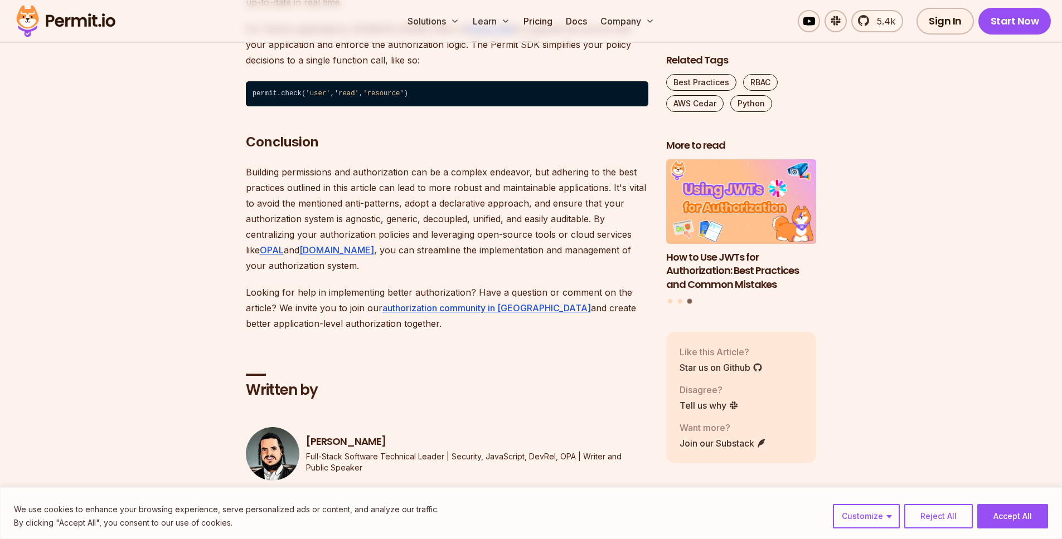
scroll to position [4061, 0]
